Goal: Task Accomplishment & Management: Complete application form

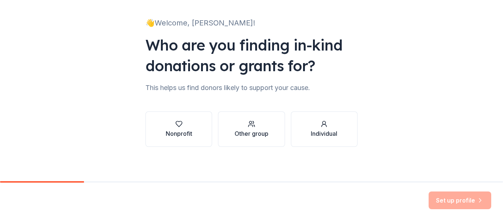
scroll to position [43, 0]
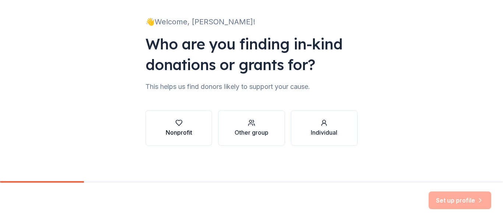
click at [184, 128] on div "Nonprofit" at bounding box center [179, 132] width 27 height 9
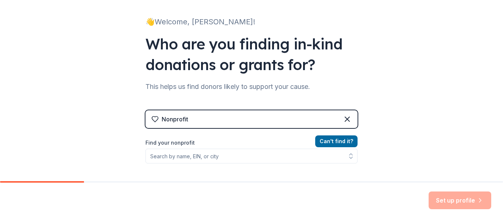
scroll to position [80, 0]
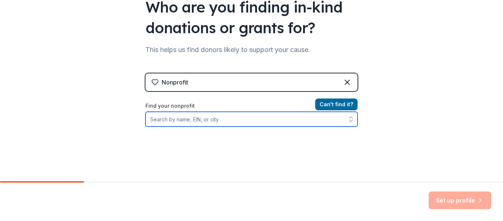
click at [188, 119] on input "Find your nonprofit" at bounding box center [252, 119] width 212 height 15
type input "S"
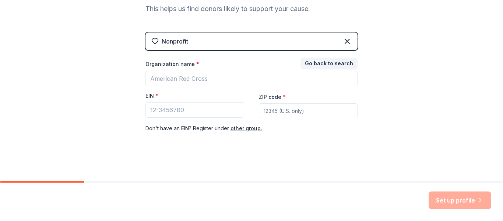
scroll to position [122, 0]
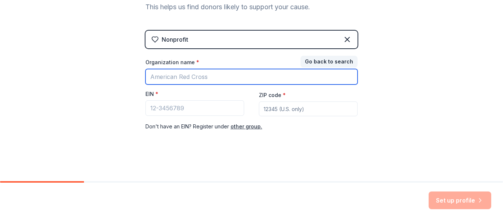
click at [177, 76] on input "Organization name *" at bounding box center [252, 76] width 212 height 15
type input "Latino Leadership"
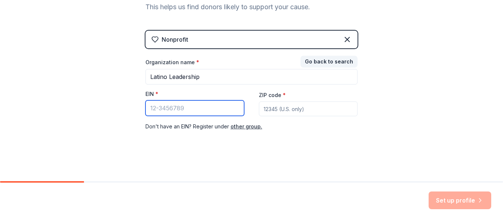
click at [182, 107] on input "EIN *" at bounding box center [195, 107] width 99 height 15
type input "59-372613"
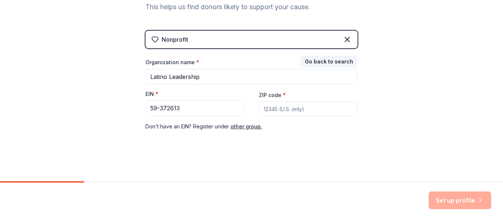
click at [317, 111] on input "ZIP code *" at bounding box center [308, 108] width 99 height 15
type input "32822"
click at [402, 136] on div "👋 Welcome, Kiana! Who are you finding in-kind donations or grants for? This hel…" at bounding box center [251, 29] width 503 height 303
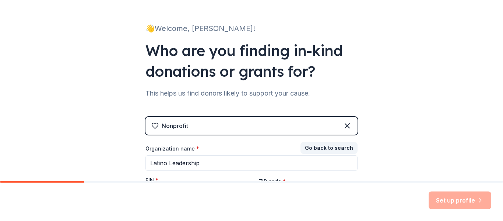
scroll to position [49, 0]
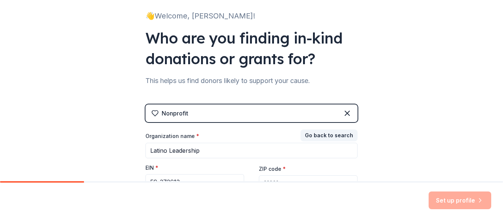
click at [162, 112] on div "Nonprofit" at bounding box center [175, 113] width 27 height 9
click at [162, 115] on div "Nonprofit" at bounding box center [175, 113] width 27 height 9
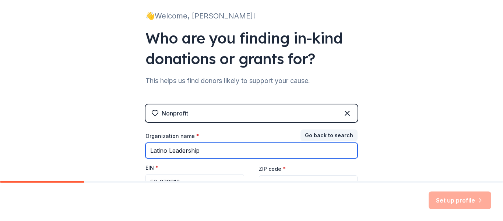
click at [212, 149] on input "Latino Leadership" at bounding box center [252, 150] width 212 height 15
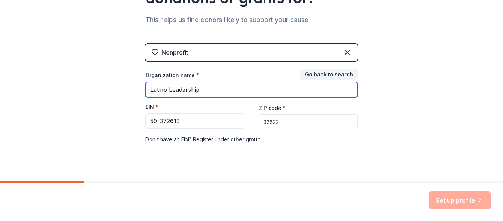
scroll to position [122, 0]
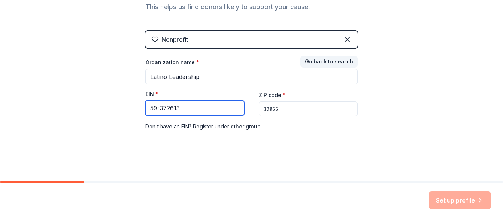
click at [165, 108] on input "59-372613" at bounding box center [195, 107] width 99 height 15
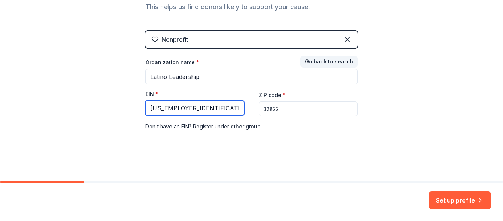
type input "59-3702613"
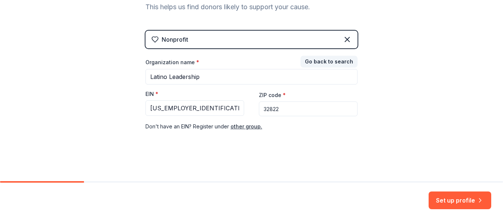
click at [262, 145] on div "Nonprofit Go back to search Organization name * Latino Leadership EIN * 59-3702…" at bounding box center [252, 88] width 212 height 115
click at [101, 77] on div "👋 Welcome, Kiana! Who are you finding in-kind donations or grants for? This hel…" at bounding box center [251, 29] width 503 height 303
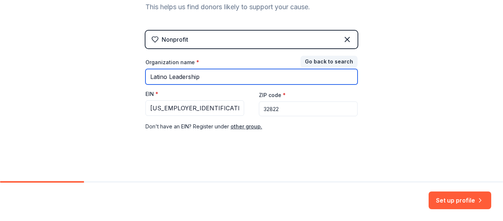
click at [192, 80] on input "Latino Leadership" at bounding box center [252, 76] width 212 height 15
click at [199, 78] on input "Latino Leadership" at bounding box center [252, 76] width 212 height 15
type input "Latino Leadership inc"
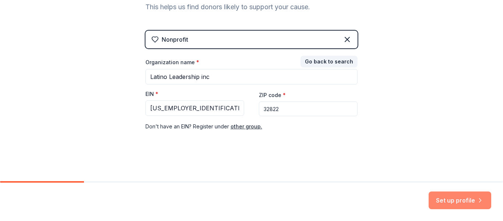
click at [474, 201] on button "Set up profile" at bounding box center [460, 200] width 63 height 18
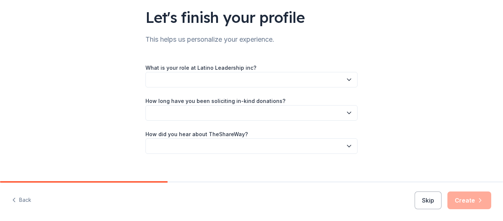
scroll to position [60, 0]
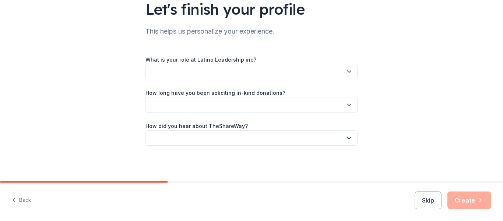
click at [181, 67] on button "button" at bounding box center [252, 71] width 212 height 15
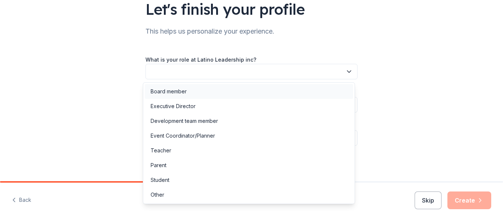
click at [167, 92] on div "Board member" at bounding box center [169, 91] width 36 height 9
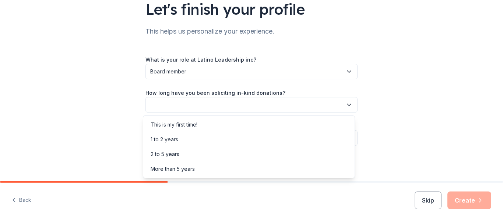
click at [169, 109] on button "button" at bounding box center [252, 104] width 212 height 15
click at [174, 151] on div "2 to 5 years" at bounding box center [165, 154] width 29 height 9
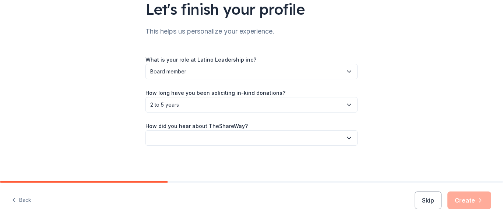
click at [169, 140] on button "button" at bounding box center [252, 137] width 212 height 15
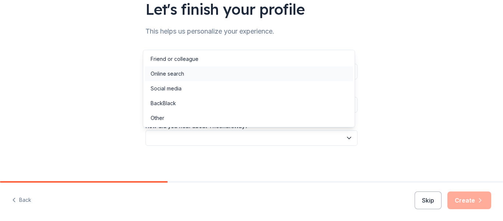
click at [167, 74] on div "Online search" at bounding box center [168, 73] width 34 height 9
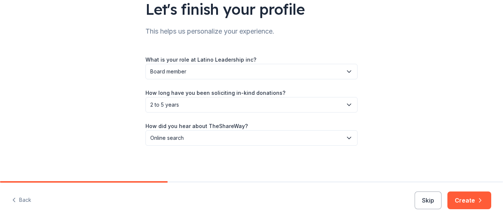
click at [122, 127] on div "Let's finish your profile This helps us personalize your experience. What is yo…" at bounding box center [251, 60] width 503 height 241
click at [469, 193] on button "Create" at bounding box center [470, 200] width 44 height 18
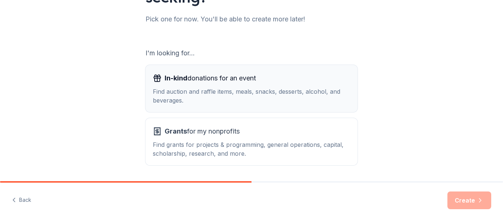
scroll to position [111, 0]
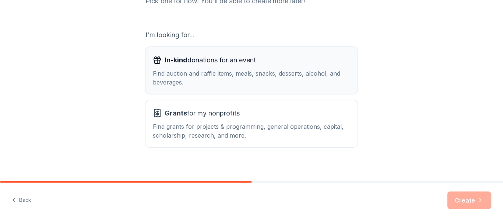
click at [197, 67] on div "In-kind donations for an event Find auction and raffle items, meals, snacks, de…" at bounding box center [251, 70] width 197 height 32
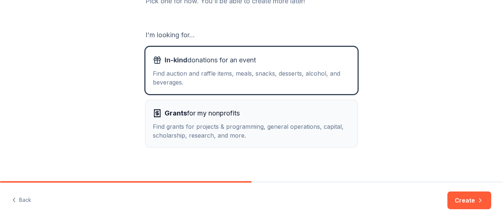
click at [253, 120] on div "Grants for my nonprofits Find grants for projects & programming, general operat…" at bounding box center [251, 123] width 197 height 32
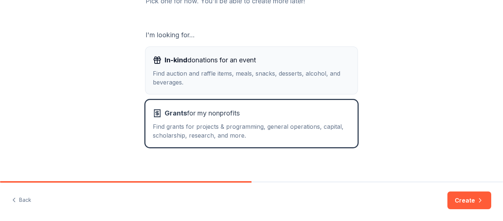
click at [250, 74] on div "Find auction and raffle items, meals, snacks, desserts, alcohol, and beverages." at bounding box center [251, 78] width 197 height 18
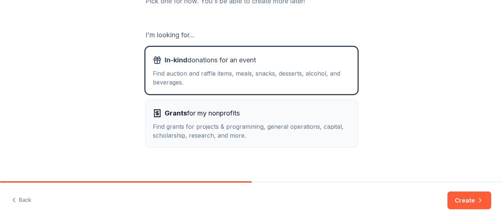
scroll to position [116, 0]
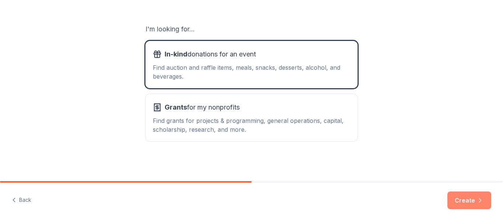
click at [465, 196] on button "Create" at bounding box center [470, 200] width 44 height 18
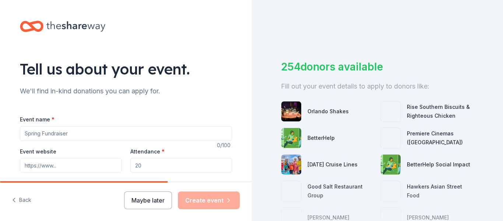
scroll to position [37, 0]
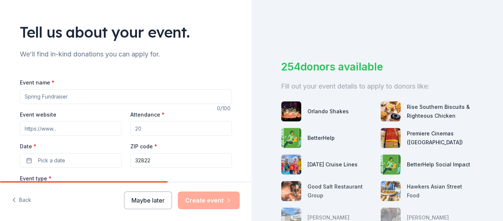
click at [35, 99] on input "Event name *" at bounding box center [126, 96] width 212 height 15
type input "Trunk or Treat"
click at [42, 125] on input "Event website" at bounding box center [71, 128] width 102 height 15
drag, startPoint x: 74, startPoint y: 132, endPoint x: 0, endPoint y: 127, distance: 73.9
click at [0, 128] on div "Tell us about your event. We'll find in-kind donations you can apply for. Event…" at bounding box center [126, 208] width 252 height 490
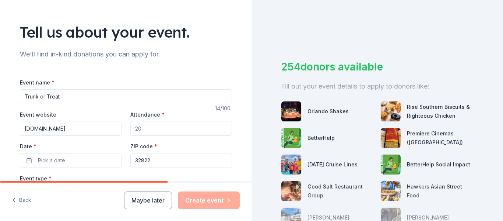
click at [65, 129] on input "clinicamisalud.org" at bounding box center [71, 128] width 102 height 15
drag, startPoint x: 65, startPoint y: 129, endPoint x: 60, endPoint y: 129, distance: 4.8
click at [60, 129] on input "clinicamisalud.org" at bounding box center [71, 128] width 102 height 15
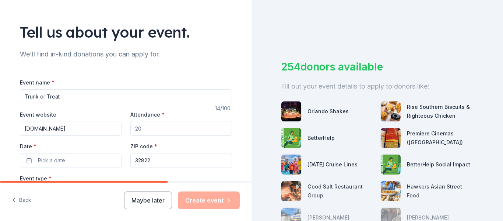
paste input "https://latino-leadership.org/"
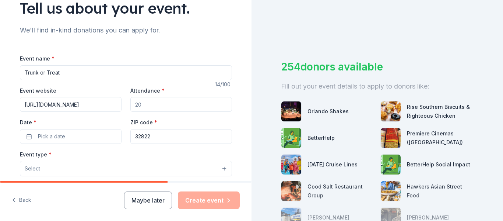
scroll to position [74, 0]
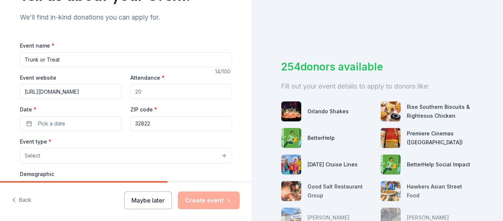
type input "https://latino-leadership.org/"
drag, startPoint x: 146, startPoint y: 92, endPoint x: 124, endPoint y: 92, distance: 21.7
click at [124, 92] on div "Event website https://latino-leadership.org/ Attendance * Date * Pick a date ZI…" at bounding box center [126, 102] width 212 height 58
drag, startPoint x: 158, startPoint y: 90, endPoint x: 126, endPoint y: 91, distance: 32.4
click at [126, 91] on div "Event website https://latino-leadership.org/ Attendance * Date * Pick a date ZI…" at bounding box center [126, 102] width 212 height 58
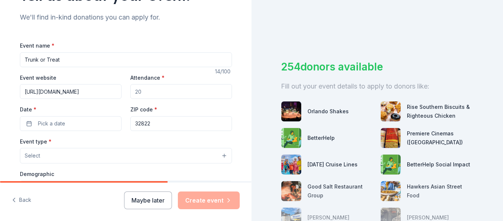
drag, startPoint x: 129, startPoint y: 92, endPoint x: 147, endPoint y: 92, distance: 18.4
click at [147, 92] on input "Attendance *" at bounding box center [181, 91] width 102 height 15
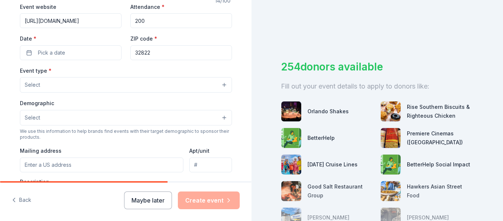
scroll to position [147, 0]
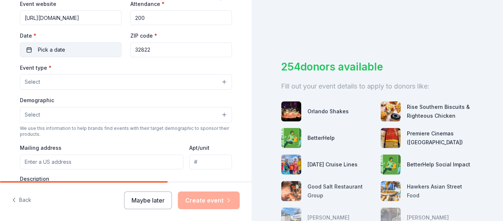
type input "200"
click at [43, 50] on span "Pick a date" at bounding box center [51, 49] width 27 height 9
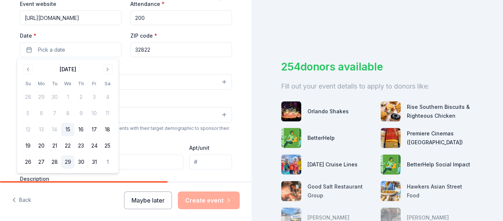
click at [66, 164] on button "29" at bounding box center [67, 161] width 13 height 13
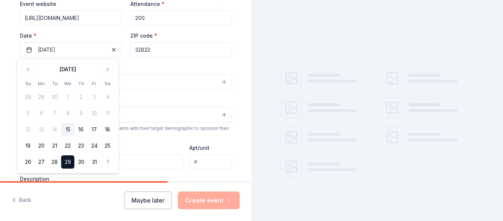
click at [162, 49] on input "32822" at bounding box center [181, 49] width 102 height 15
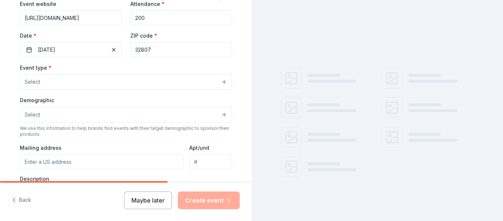
type input "32807"
click at [52, 84] on button "Select" at bounding box center [126, 81] width 212 height 15
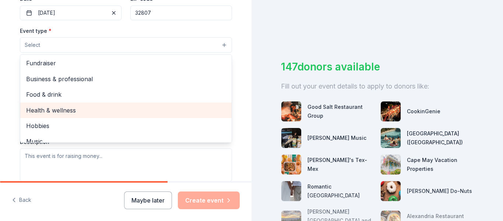
scroll to position [0, 0]
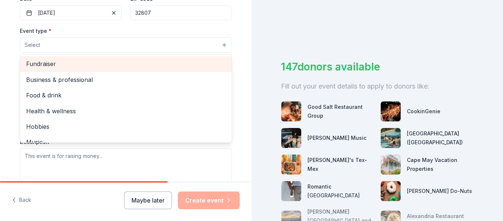
click at [54, 67] on span "Fundraiser" at bounding box center [126, 64] width 200 height 10
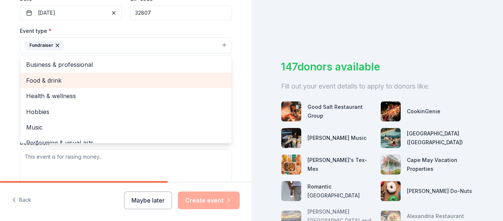
click at [53, 76] on span "Food & drink" at bounding box center [126, 81] width 200 height 10
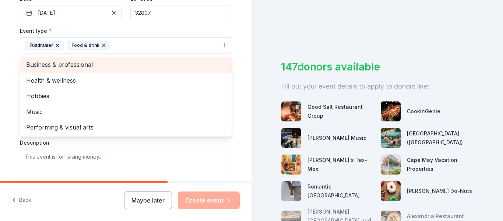
click at [54, 66] on span "Business & professional" at bounding box center [126, 65] width 200 height 10
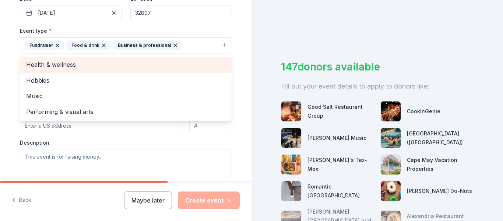
click at [54, 69] on span "Health & wellness" at bounding box center [126, 65] width 200 height 10
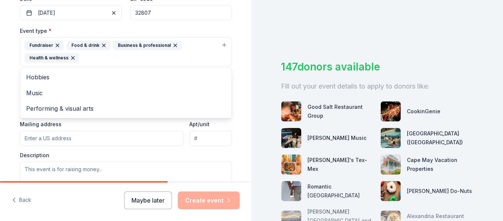
click at [1, 77] on div "Tell us about your event. We'll find in-kind donations you can apply for. Event…" at bounding box center [126, 68] width 252 height 504
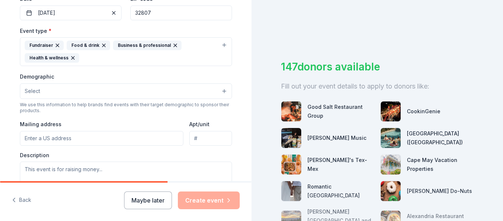
click at [31, 90] on span "Select" at bounding box center [32, 91] width 15 height 9
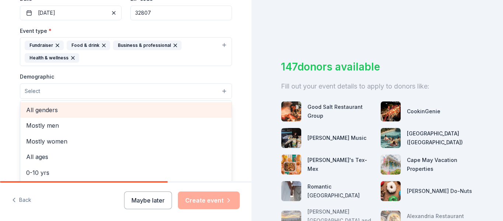
click at [32, 110] on span "All genders" at bounding box center [126, 110] width 200 height 10
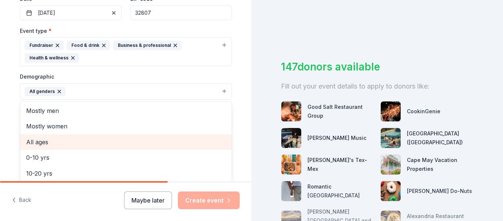
click at [38, 143] on span "All ages" at bounding box center [126, 142] width 200 height 10
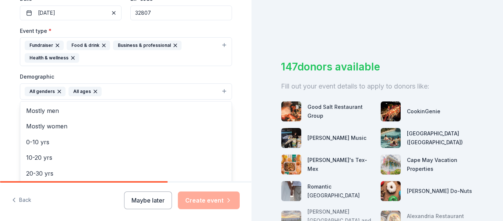
click at [3, 114] on div "Tell us about your event. We'll find in-kind donations you can apply for. Event…" at bounding box center [126, 68] width 252 height 504
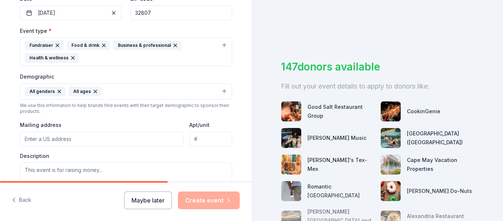
click at [122, 91] on button "All genders All ages" at bounding box center [126, 91] width 212 height 16
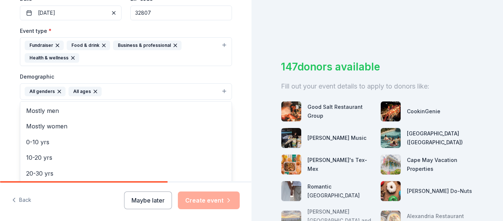
click at [14, 124] on div "Tell us about your event. We'll find in-kind donations you can apply for. Event…" at bounding box center [126, 68] width 236 height 504
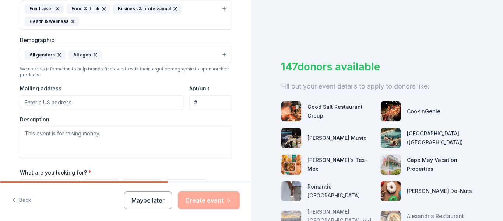
scroll to position [221, 0]
click at [38, 104] on input "Mailing address" at bounding box center [102, 102] width 164 height 15
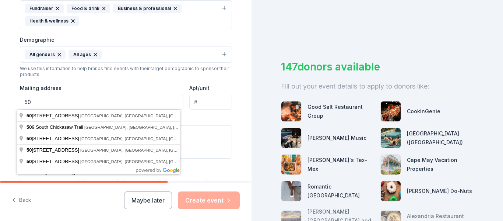
type input "5"
type input "2423 rio pinar lakes blvd"
click at [203, 112] on div "Event type * Fundraiser Food & drink Business & professional Health & wellness …" at bounding box center [126, 73] width 212 height 169
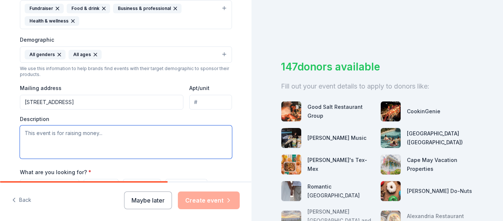
click at [46, 142] on textarea at bounding box center [126, 141] width 212 height 33
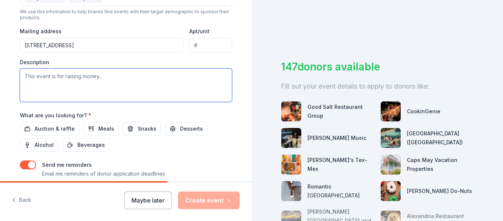
scroll to position [295, 0]
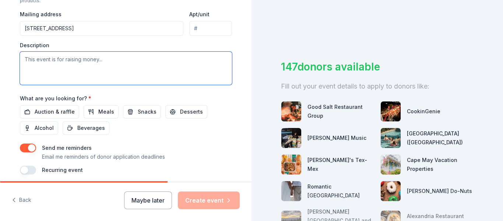
click at [44, 59] on textarea at bounding box center [126, 68] width 212 height 33
paste textarea "I’m looking for donation opportunities for our upcoming fundraising and communi…"
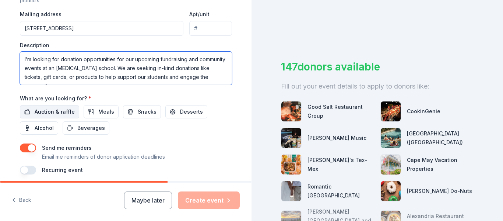
type textarea "I’m looking for donation opportunities for our upcoming fundraising and communi…"
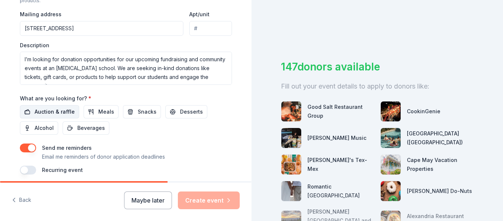
click at [45, 111] on span "Auction & raffle" at bounding box center [55, 111] width 40 height 9
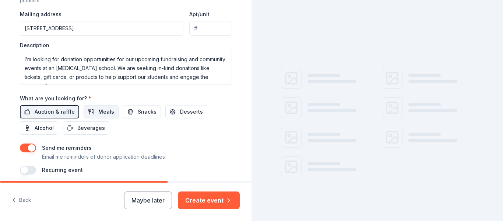
click at [104, 112] on span "Meals" at bounding box center [106, 111] width 16 height 9
click at [138, 112] on span "Snacks" at bounding box center [147, 111] width 19 height 9
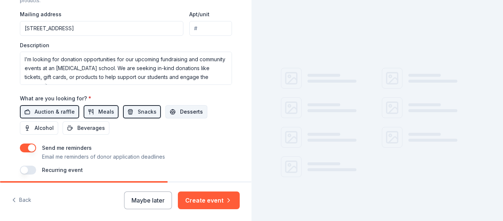
click at [181, 115] on span "Desserts" at bounding box center [191, 111] width 23 height 9
drag, startPoint x: 20, startPoint y: 132, endPoint x: 42, endPoint y: 139, distance: 22.7
click at [23, 133] on button "Alcohol" at bounding box center [39, 127] width 38 height 13
click at [40, 128] on span "Alcohol" at bounding box center [44, 127] width 19 height 9
click at [87, 130] on span "Beverages" at bounding box center [91, 127] width 28 height 9
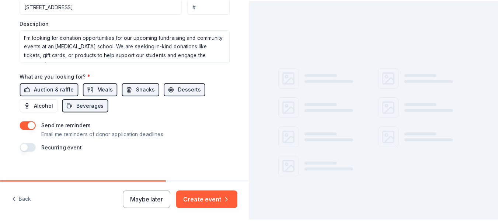
scroll to position [323, 0]
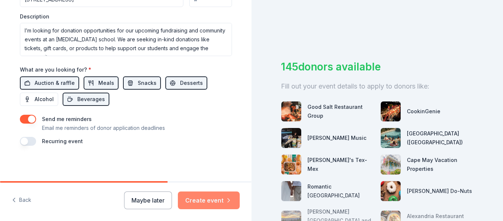
click at [196, 193] on button "Create event" at bounding box center [209, 200] width 62 height 18
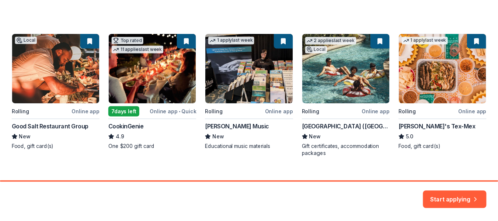
scroll to position [129, 0]
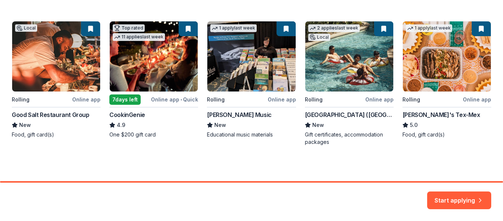
click at [133, 83] on div "Local Rolling Online app Good Salt Restaurant Group New Food, gift card(s) Top …" at bounding box center [252, 83] width 480 height 125
click at [477, 197] on icon "button" at bounding box center [480, 195] width 7 height 7
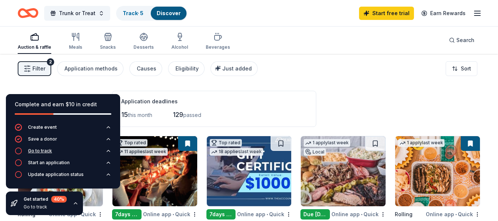
click at [105, 151] on button "Go to track" at bounding box center [63, 153] width 97 height 12
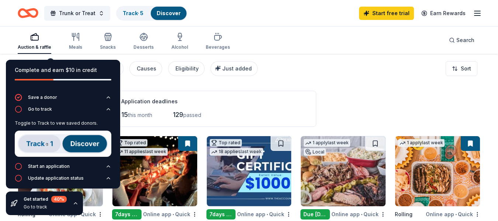
scroll to position [10, 0]
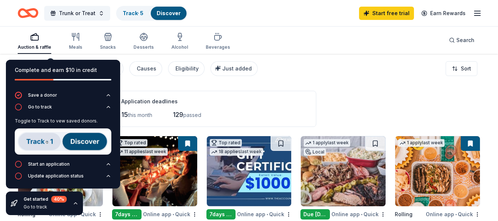
click at [283, 102] on div "Application deadlines" at bounding box center [214, 101] width 186 height 9
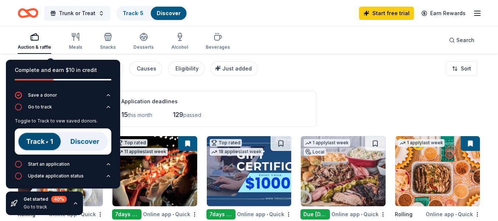
click at [74, 203] on icon "button" at bounding box center [76, 203] width 6 height 6
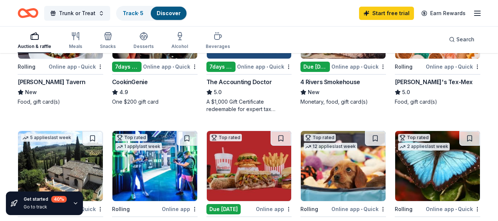
scroll to position [184, 0]
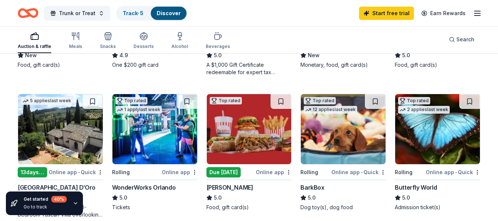
click at [156, 144] on img at bounding box center [154, 129] width 85 height 70
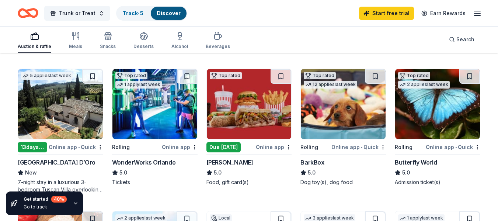
scroll to position [221, 0]
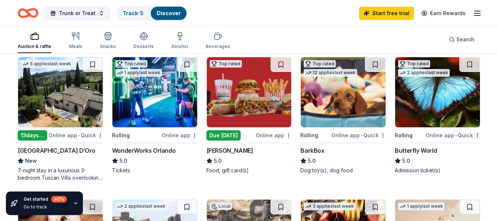
click at [352, 112] on img at bounding box center [343, 92] width 85 height 70
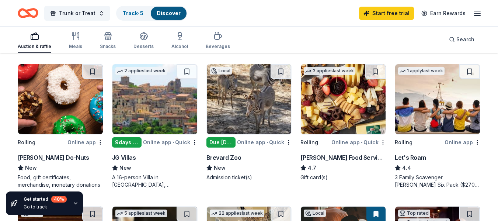
scroll to position [368, 0]
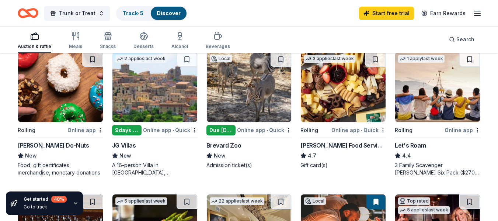
click at [318, 103] on img at bounding box center [343, 87] width 85 height 70
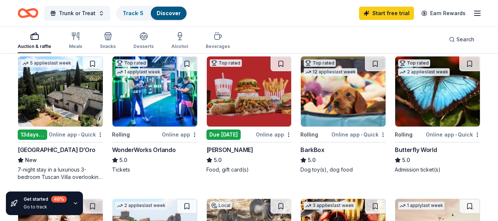
scroll to position [221, 0]
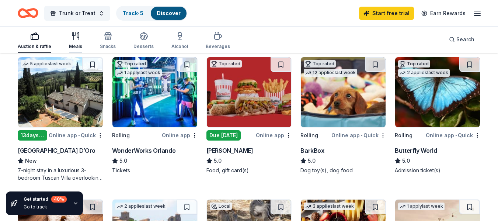
click at [74, 40] on icon "button" at bounding box center [75, 36] width 9 height 9
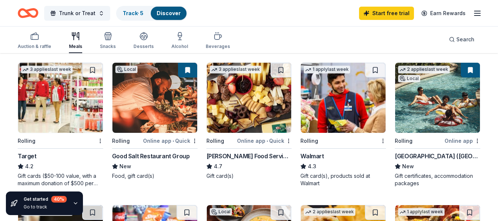
scroll to position [221, 0]
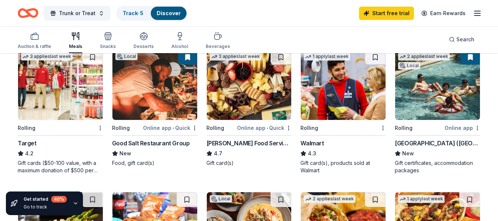
click at [51, 101] on img at bounding box center [60, 85] width 85 height 70
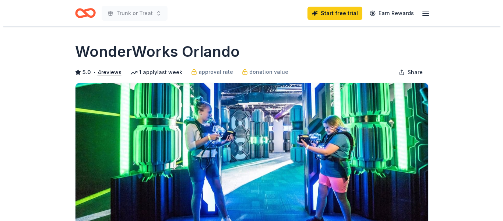
scroll to position [221, 0]
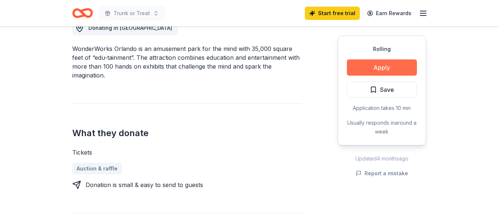
click at [371, 64] on button "Apply" at bounding box center [382, 67] width 70 height 16
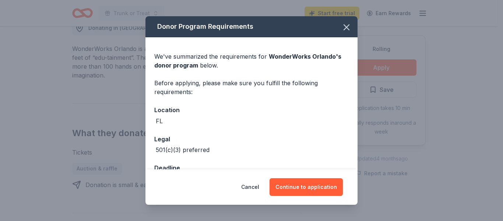
scroll to position [24, 0]
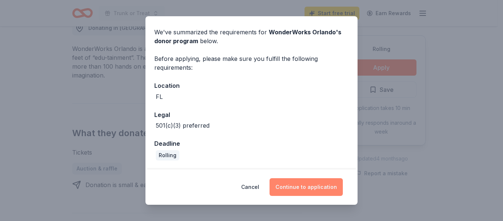
click at [312, 186] on button "Continue to application" at bounding box center [306, 187] width 73 height 18
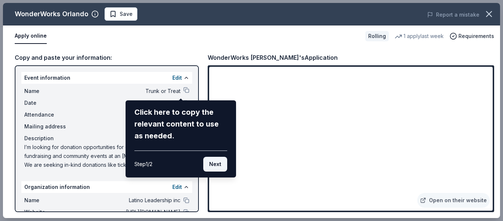
click at [214, 166] on button "Next" at bounding box center [215, 164] width 24 height 15
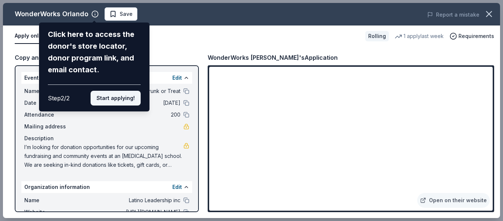
click at [108, 104] on button "Start applying!" at bounding box center [116, 98] width 50 height 15
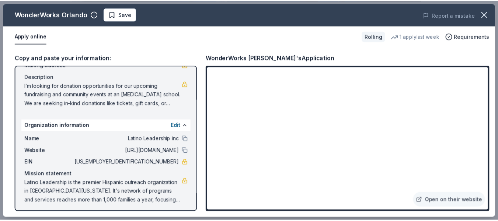
scroll to position [64, 0]
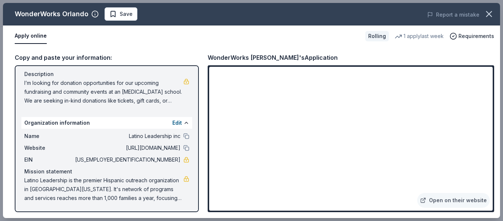
drag, startPoint x: 137, startPoint y: 160, endPoint x: 174, endPoint y: 160, distance: 36.8
click at [174, 160] on span "59-3702613" at bounding box center [127, 159] width 107 height 9
drag, startPoint x: 174, startPoint y: 160, endPoint x: 152, endPoint y: 162, distance: 21.8
click at [152, 162] on span "59-3702613" at bounding box center [127, 159] width 107 height 9
click at [151, 162] on span "59-3702613" at bounding box center [127, 159] width 107 height 9
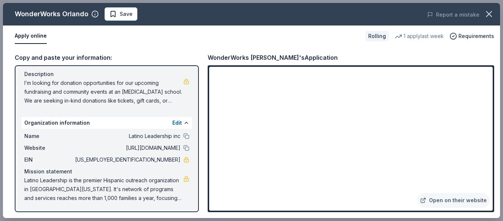
click at [151, 162] on span "59-3702613" at bounding box center [127, 159] width 107 height 9
click at [487, 14] on icon "button" at bounding box center [489, 14] width 10 height 10
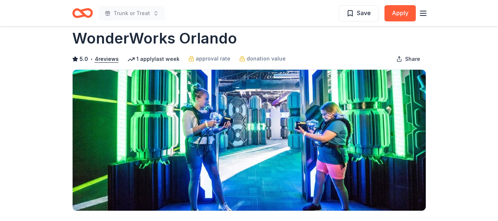
scroll to position [0, 0]
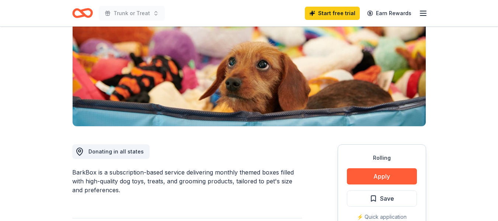
scroll to position [111, 0]
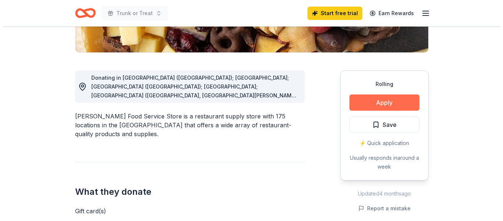
scroll to position [184, 0]
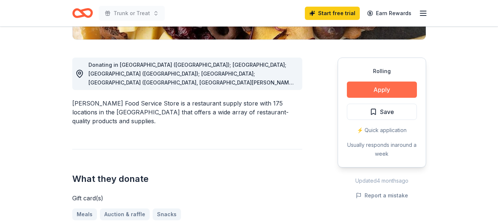
click at [390, 93] on button "Apply" at bounding box center [382, 89] width 70 height 16
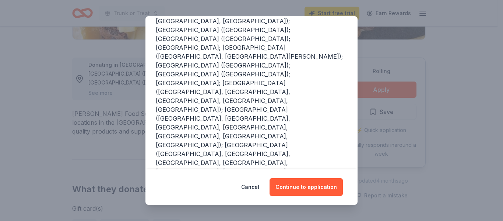
scroll to position [189, 0]
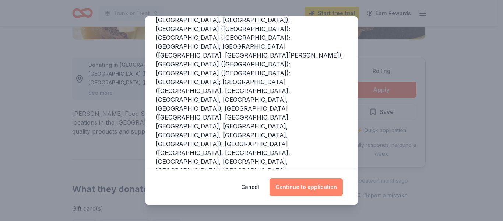
click at [291, 182] on button "Continue to application" at bounding box center [306, 187] width 73 height 18
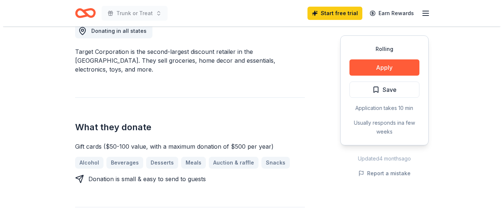
scroll to position [221, 0]
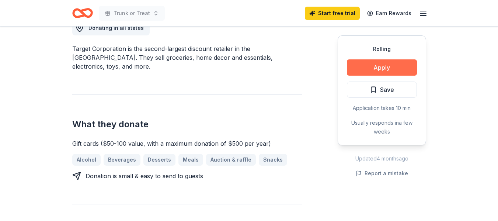
click at [364, 71] on button "Apply" at bounding box center [382, 67] width 70 height 16
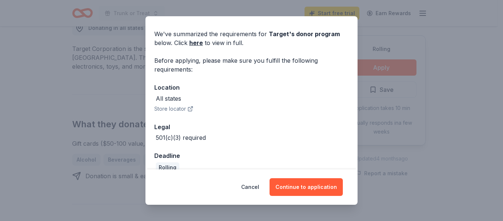
scroll to position [35, 0]
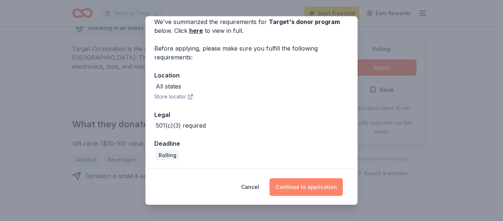
click at [314, 189] on button "Continue to application" at bounding box center [306, 187] width 73 height 18
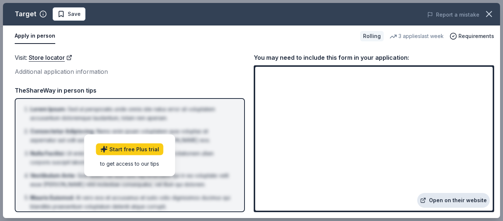
click at [446, 199] on link "Open on their website" at bounding box center [453, 200] width 73 height 15
